Goal: Navigation & Orientation: Find specific page/section

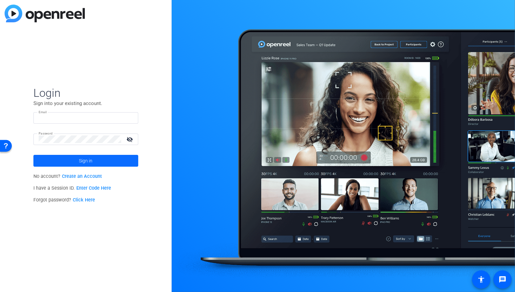
type input "[EMAIL_ADDRESS][PERSON_NAME][DOMAIN_NAME]"
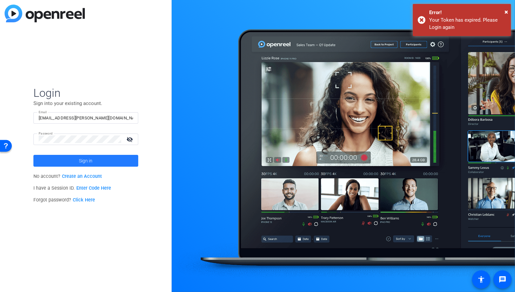
click at [123, 163] on span at bounding box center [85, 161] width 105 height 16
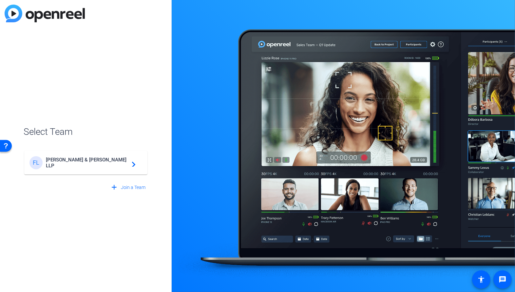
click at [123, 163] on span "[PERSON_NAME] & [PERSON_NAME] LLP" at bounding box center [87, 163] width 82 height 12
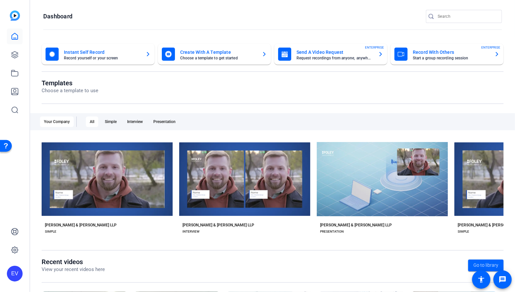
click at [78, 13] on openreel-page-title "Dashboard" at bounding box center [272, 16] width 459 height 13
click at [16, 54] on icon at bounding box center [15, 55] width 8 height 8
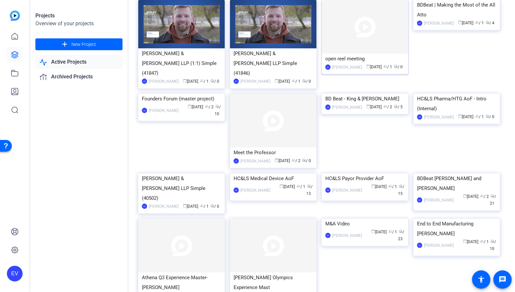
scroll to position [851, 0]
